Goal: Navigation & Orientation: Find specific page/section

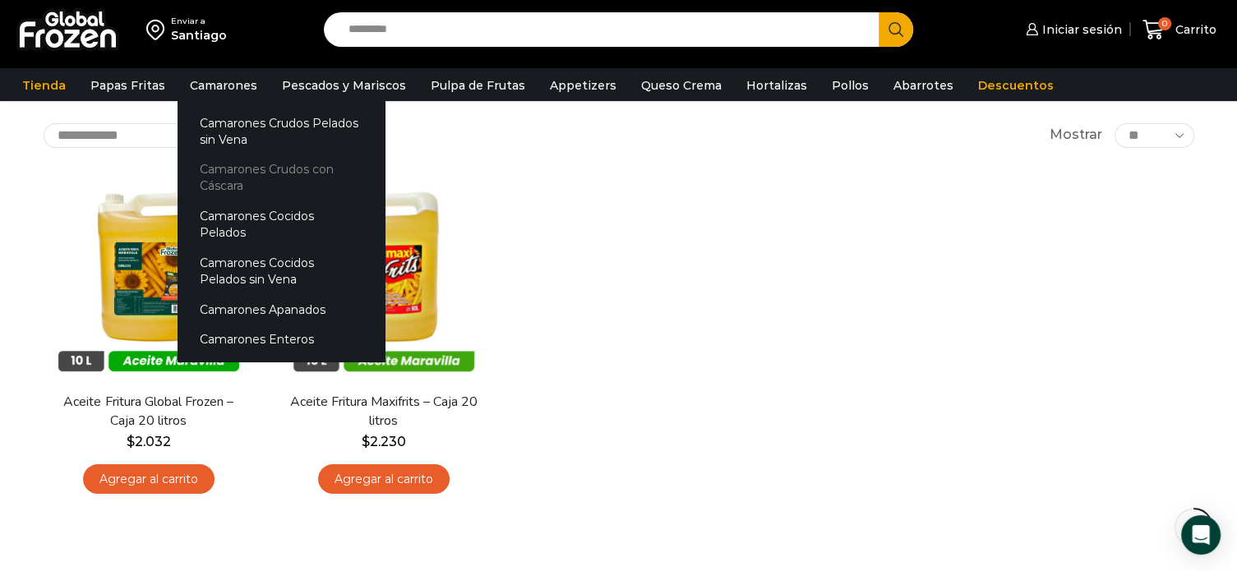
click at [228, 169] on link "Camarones Crudos con Cáscara" at bounding box center [281, 178] width 207 height 47
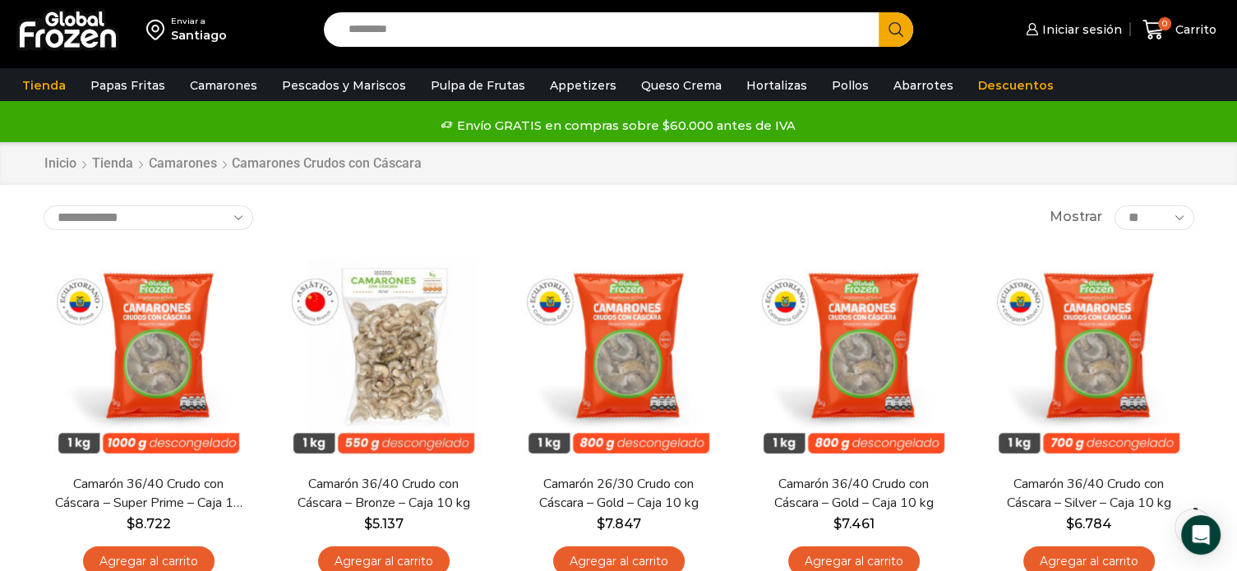
scroll to position [82, 0]
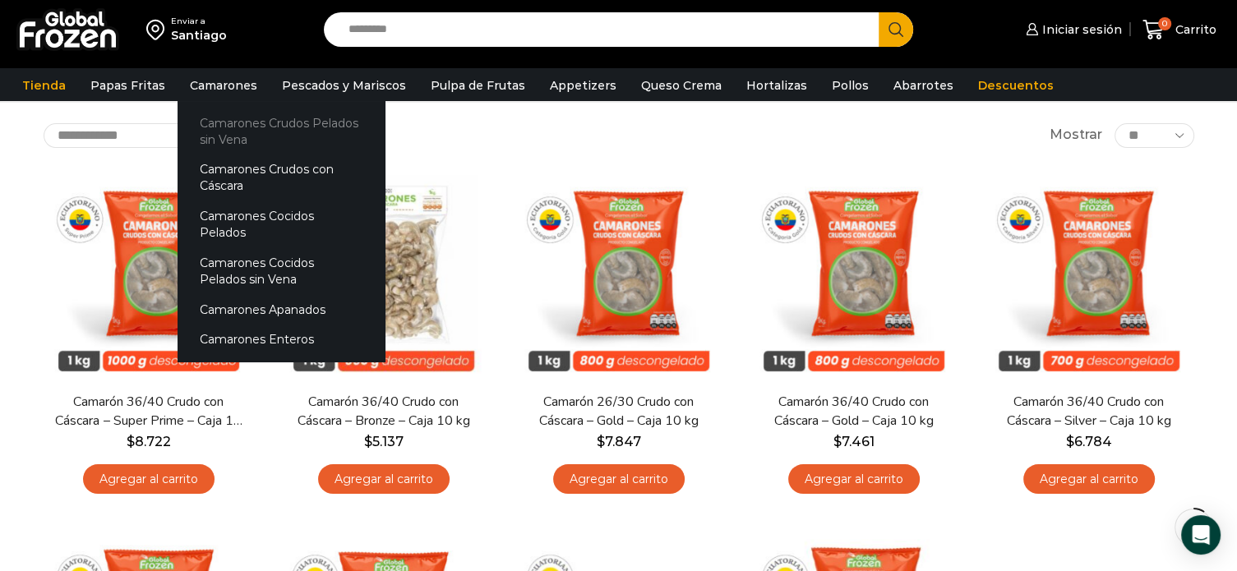
click at [227, 128] on link "Camarones Crudos Pelados sin Vena" at bounding box center [281, 131] width 207 height 47
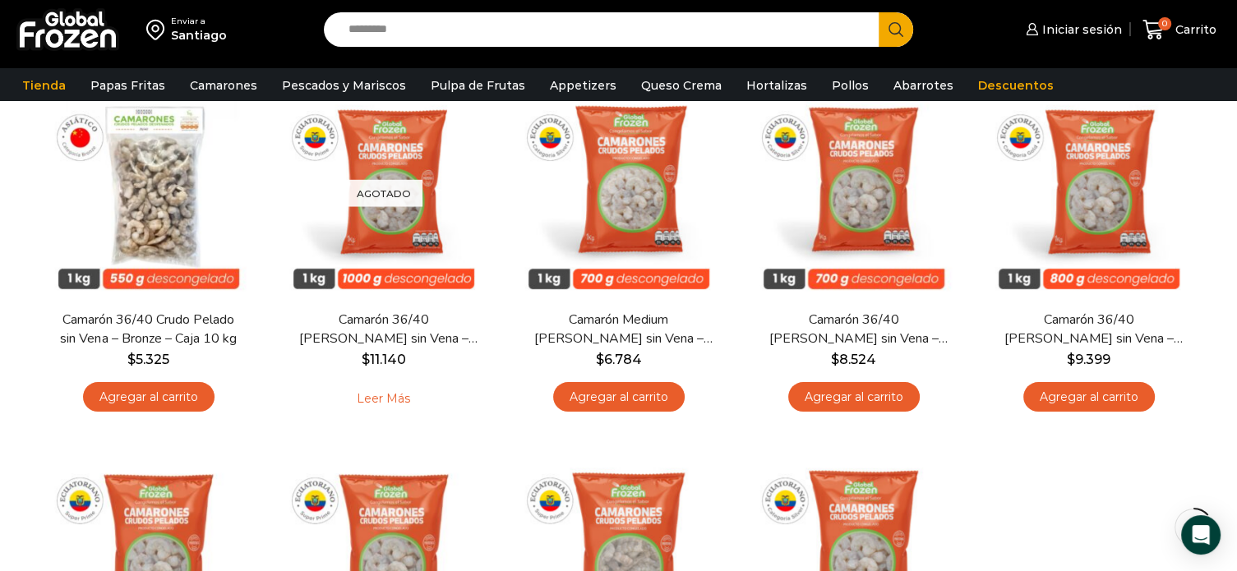
scroll to position [82, 0]
